Goal: Find specific page/section: Find specific page/section

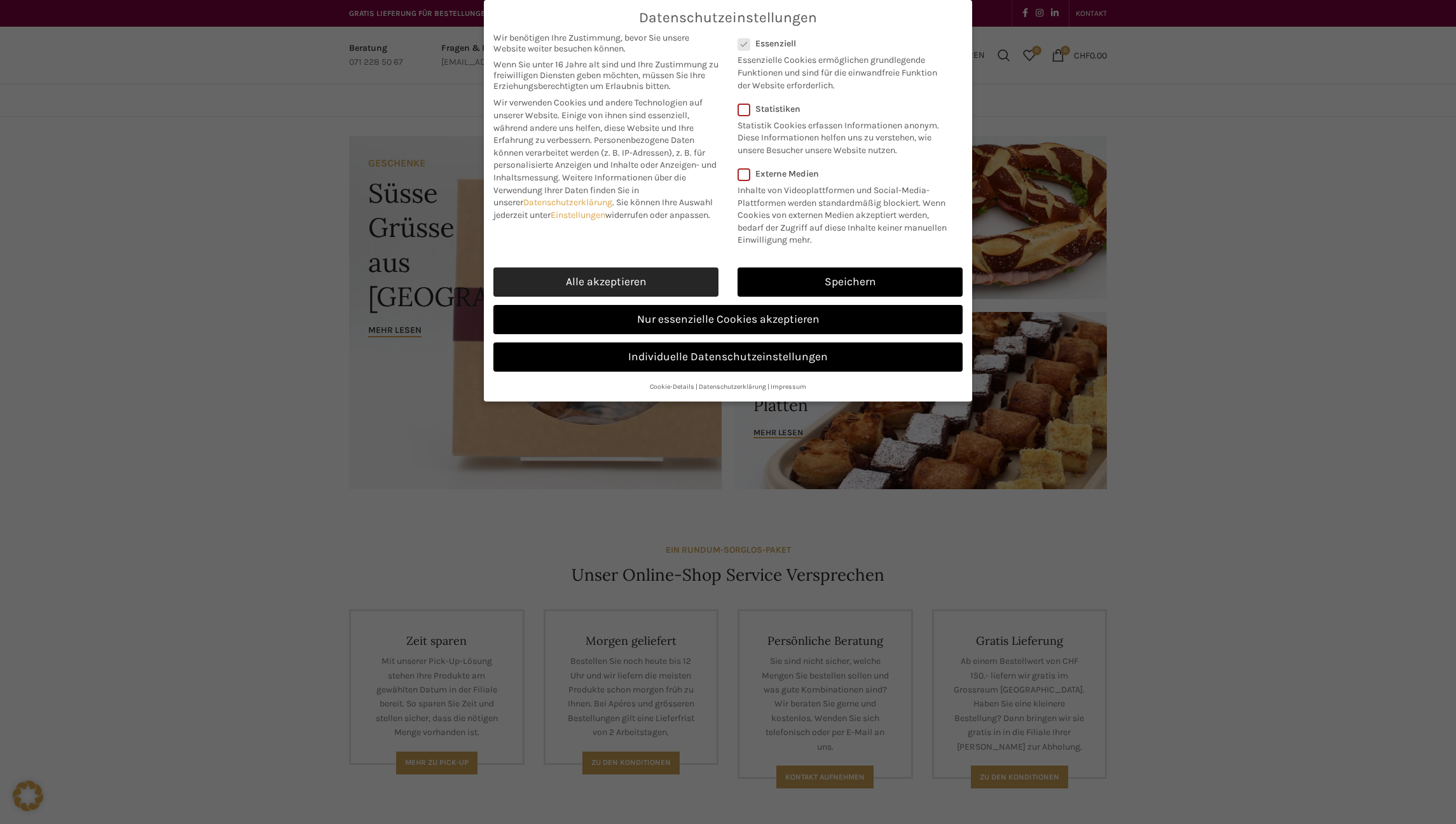
click at [635, 279] on link "Alle akzeptieren" at bounding box center [606, 283] width 225 height 30
checkbox input "true"
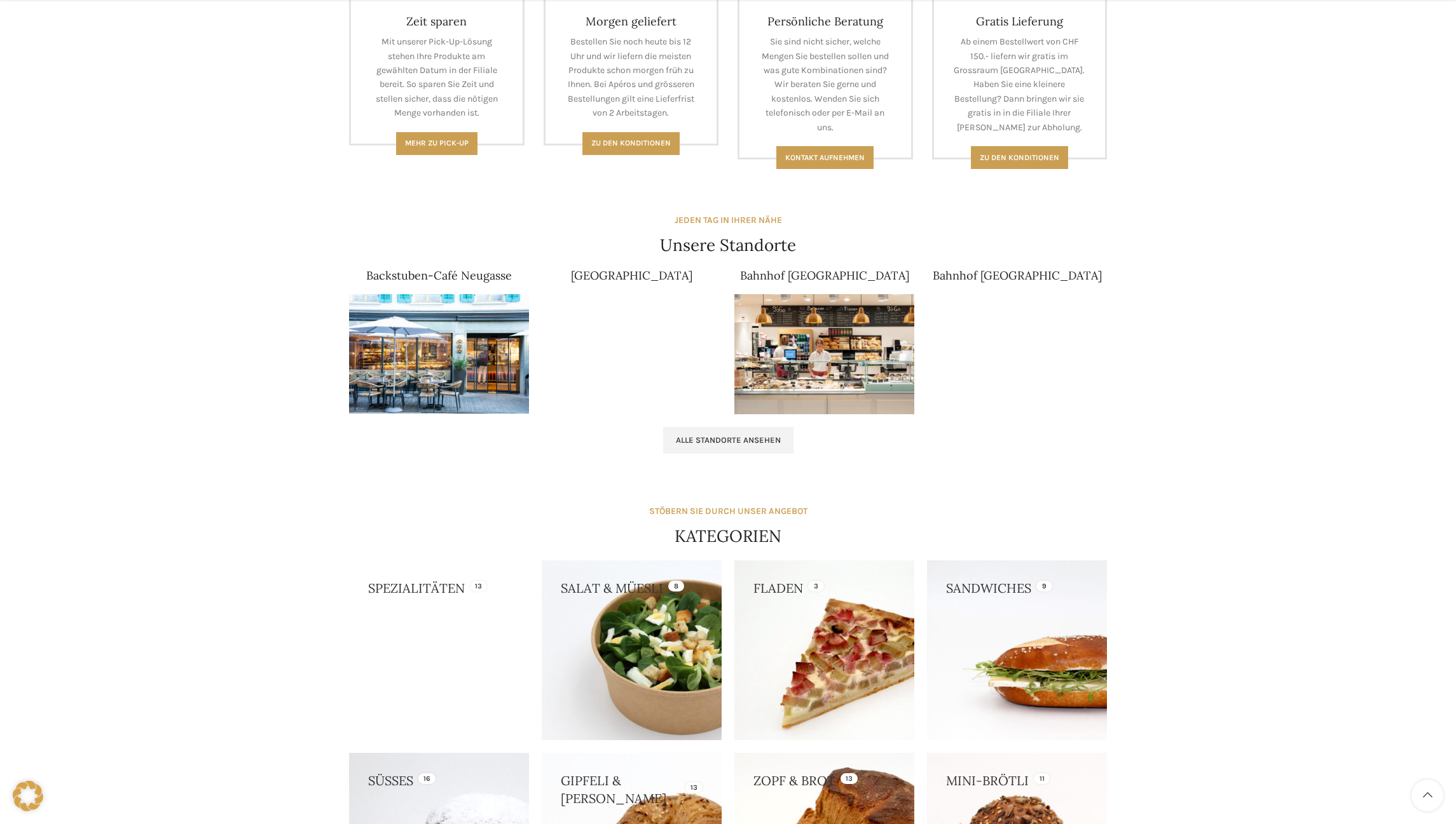
scroll to position [631, 0]
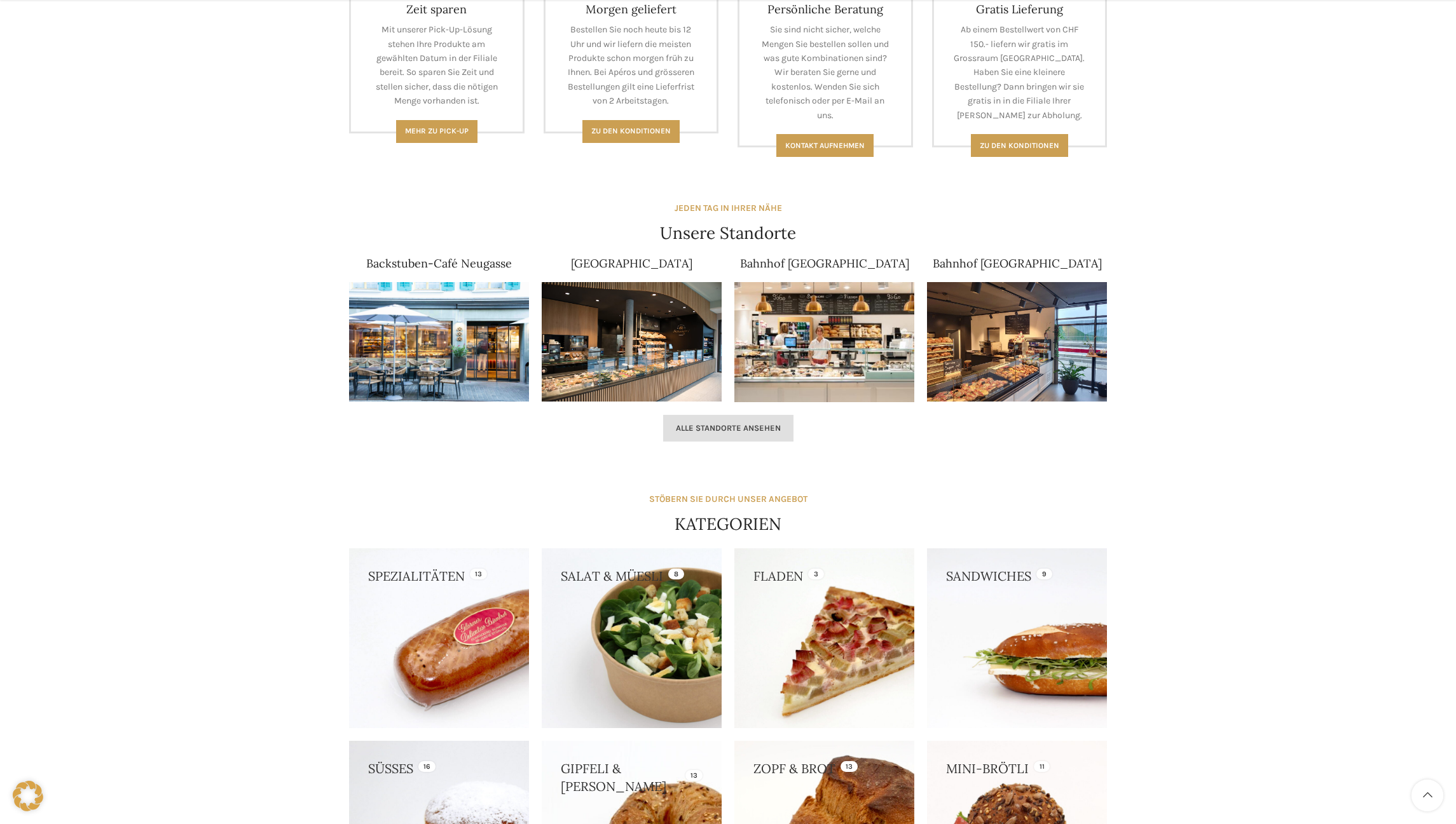
click at [732, 423] on span "Alle Standorte ansehen" at bounding box center [728, 428] width 105 height 10
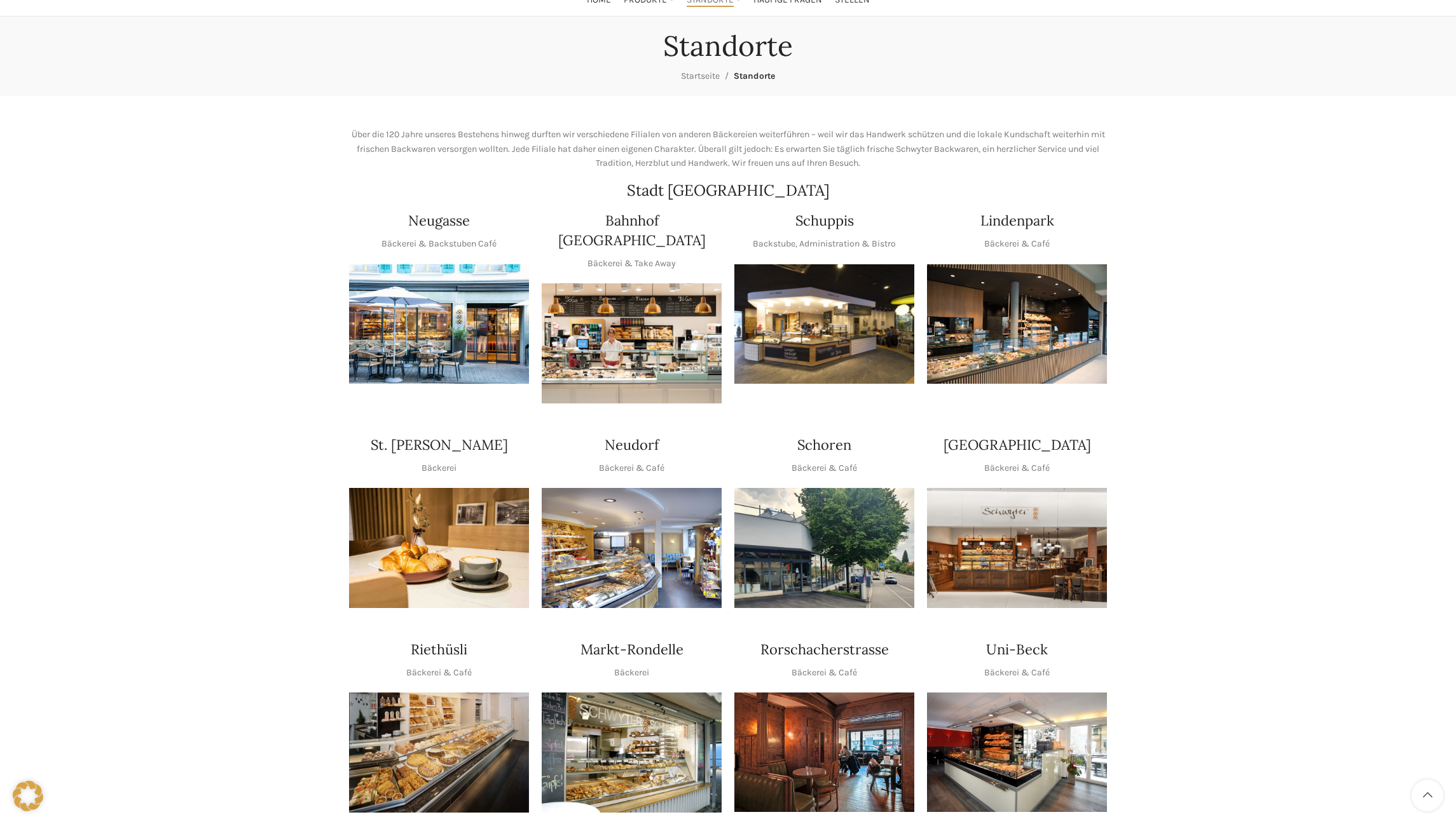
scroll to position [104, 0]
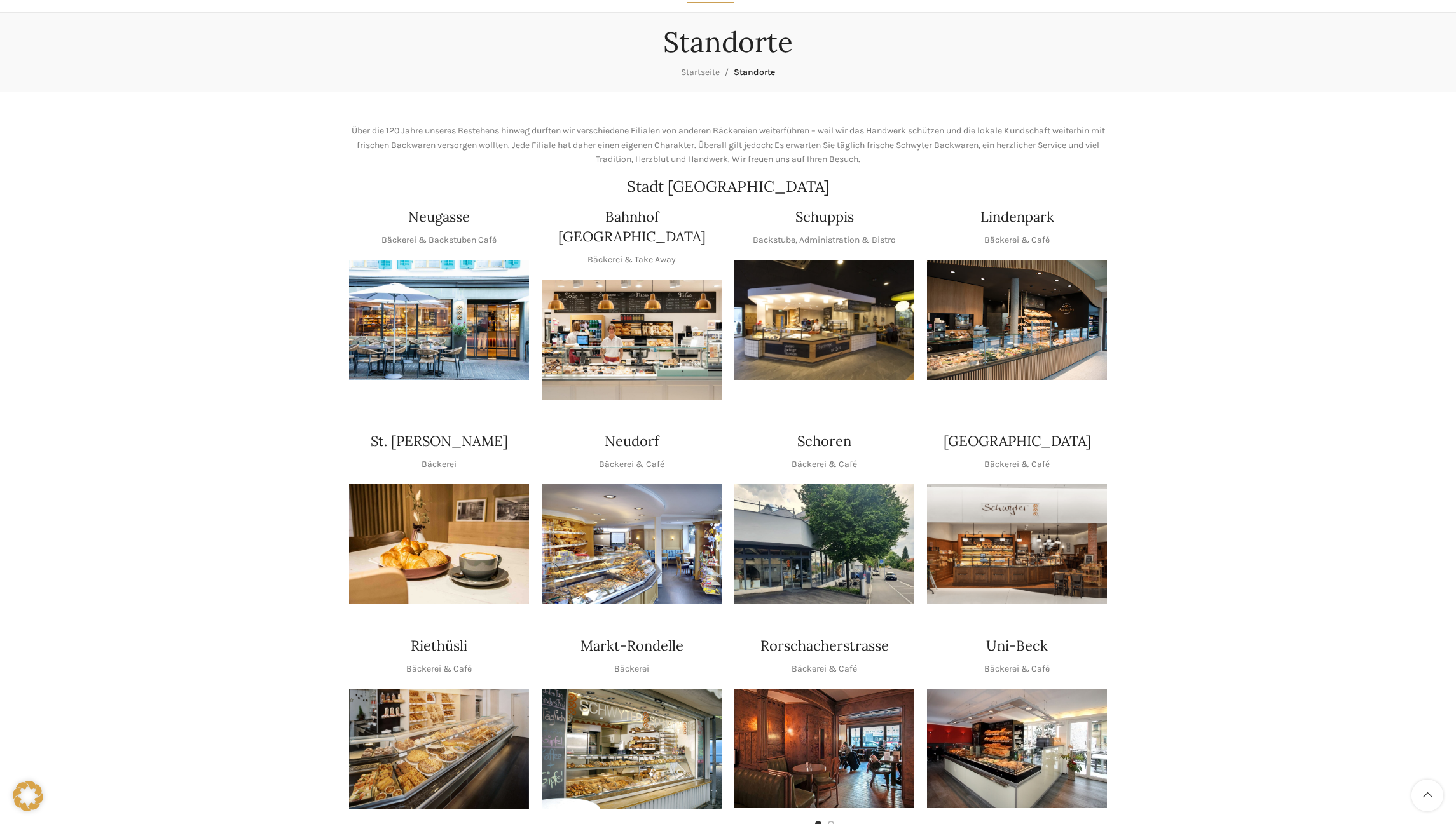
click at [821, 302] on img "1 / 1" at bounding box center [824, 320] width 180 height 120
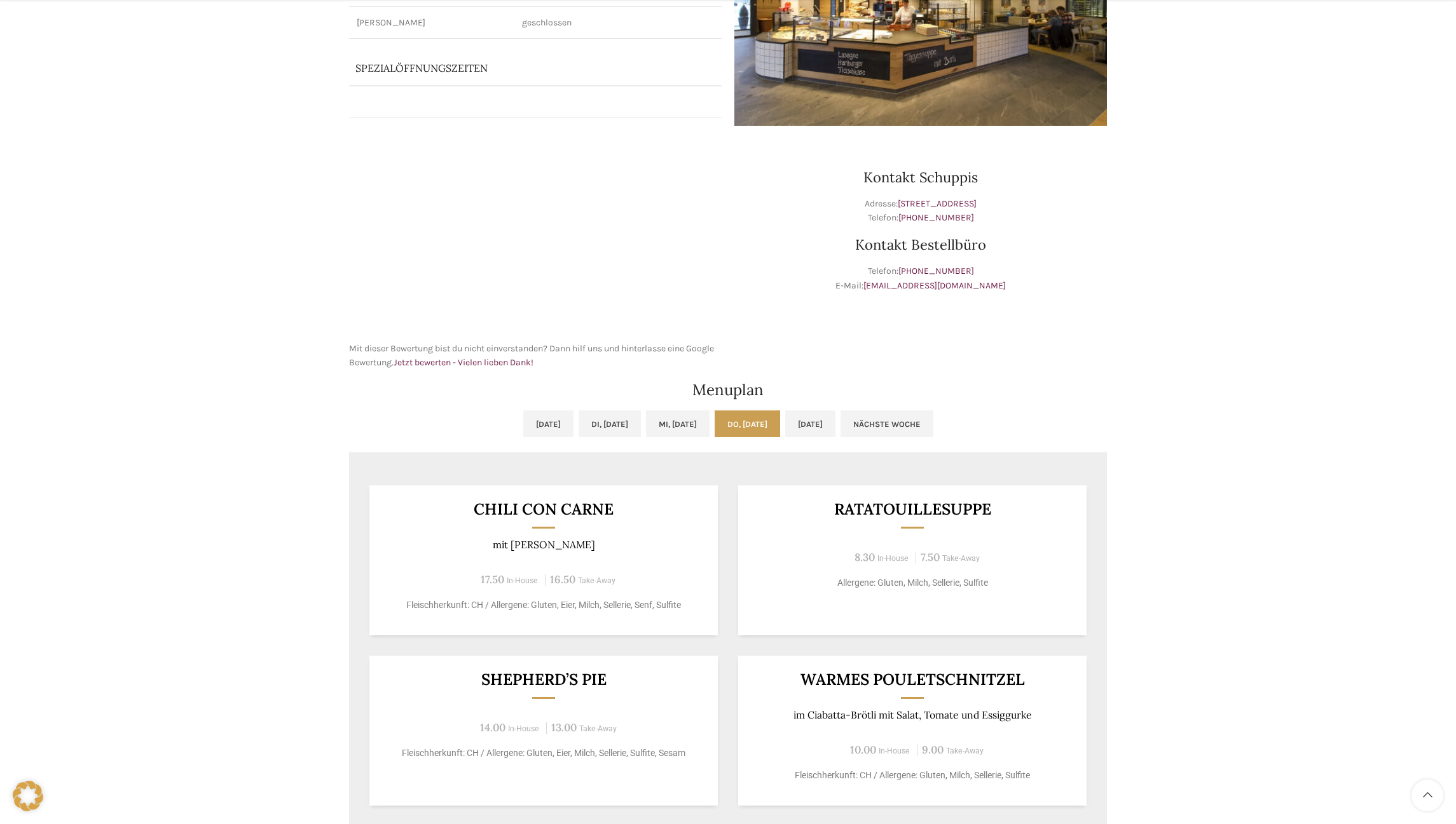
scroll to position [272, 0]
click at [835, 417] on link "Fr, 10.10.2025" at bounding box center [810, 423] width 50 height 27
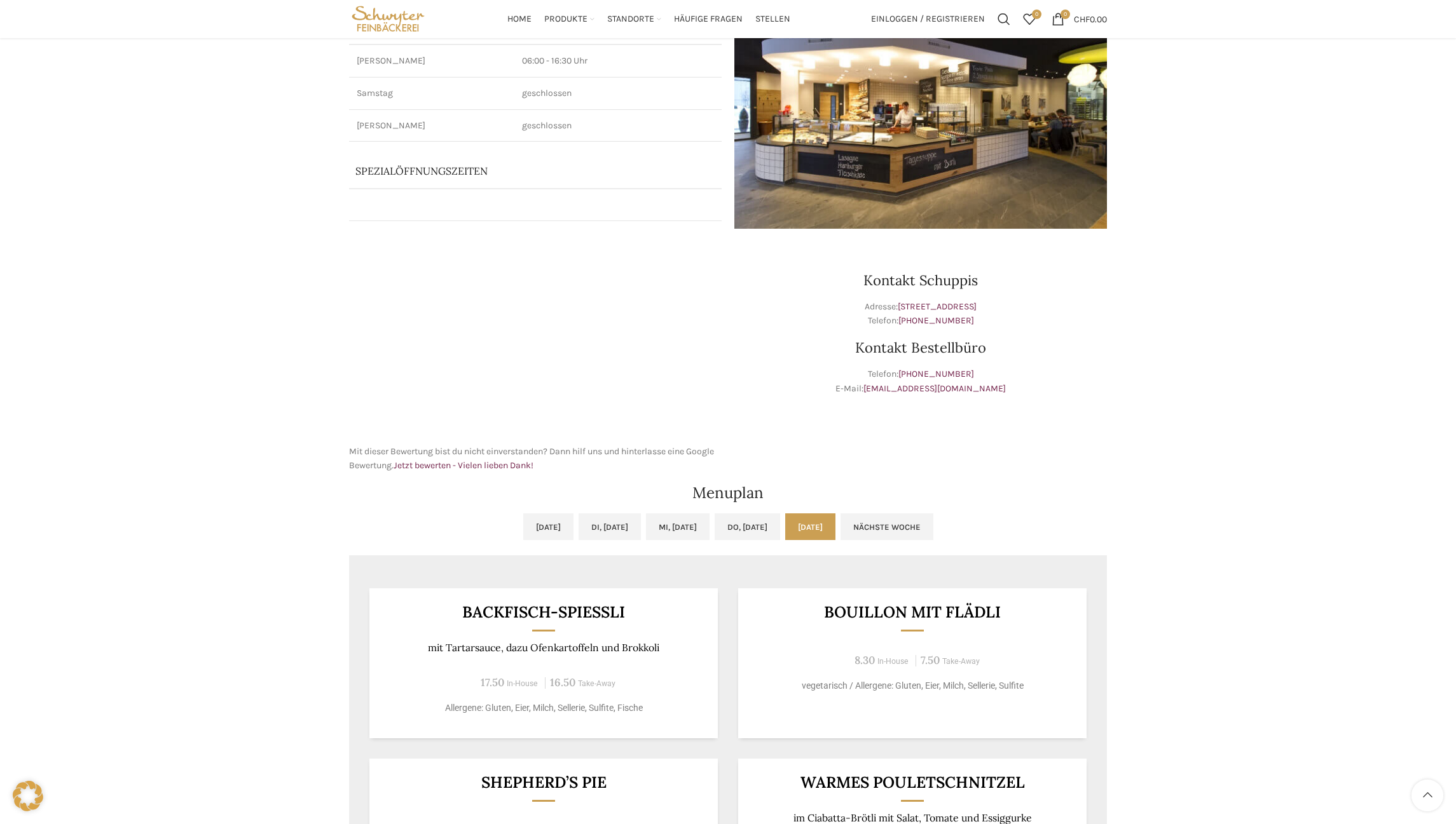
scroll to position [130, 0]
